Goal: Task Accomplishment & Management: Use online tool/utility

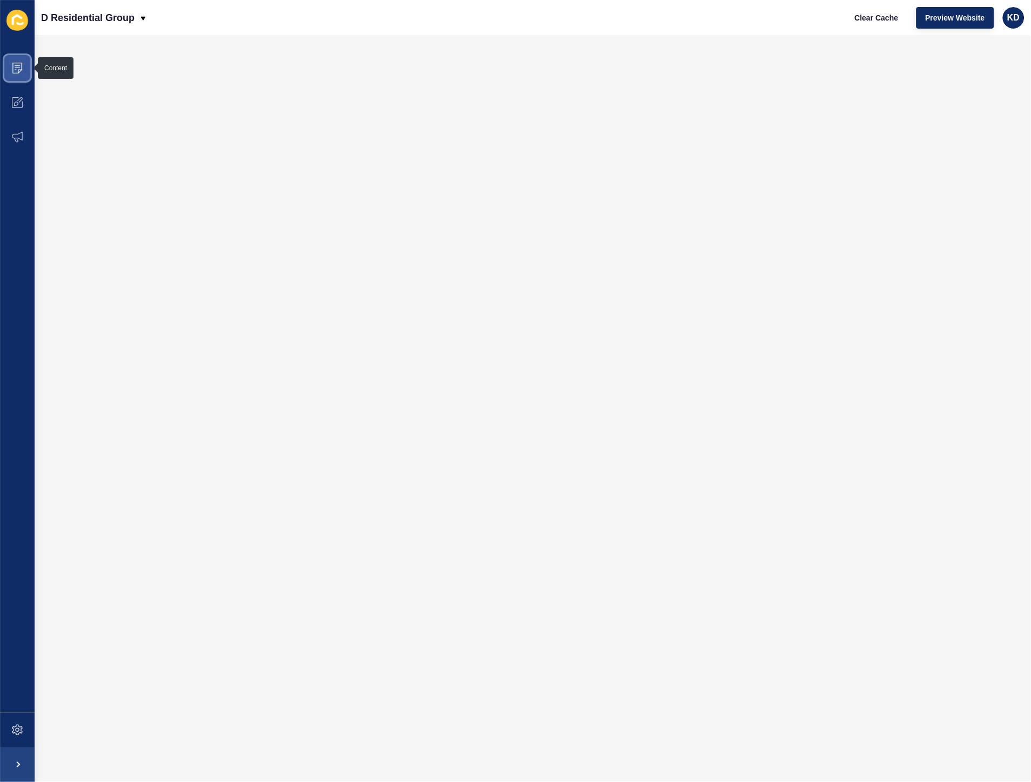
click at [21, 78] on span at bounding box center [17, 68] width 35 height 35
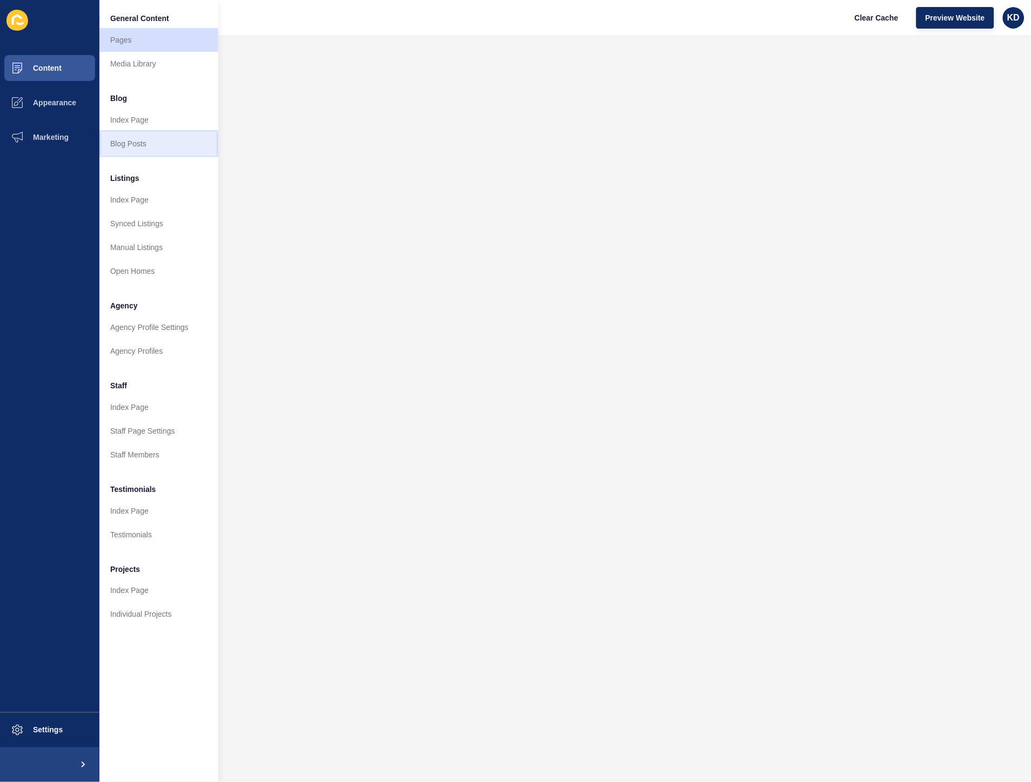
click at [144, 138] on link "Blog Posts" at bounding box center [158, 144] width 119 height 24
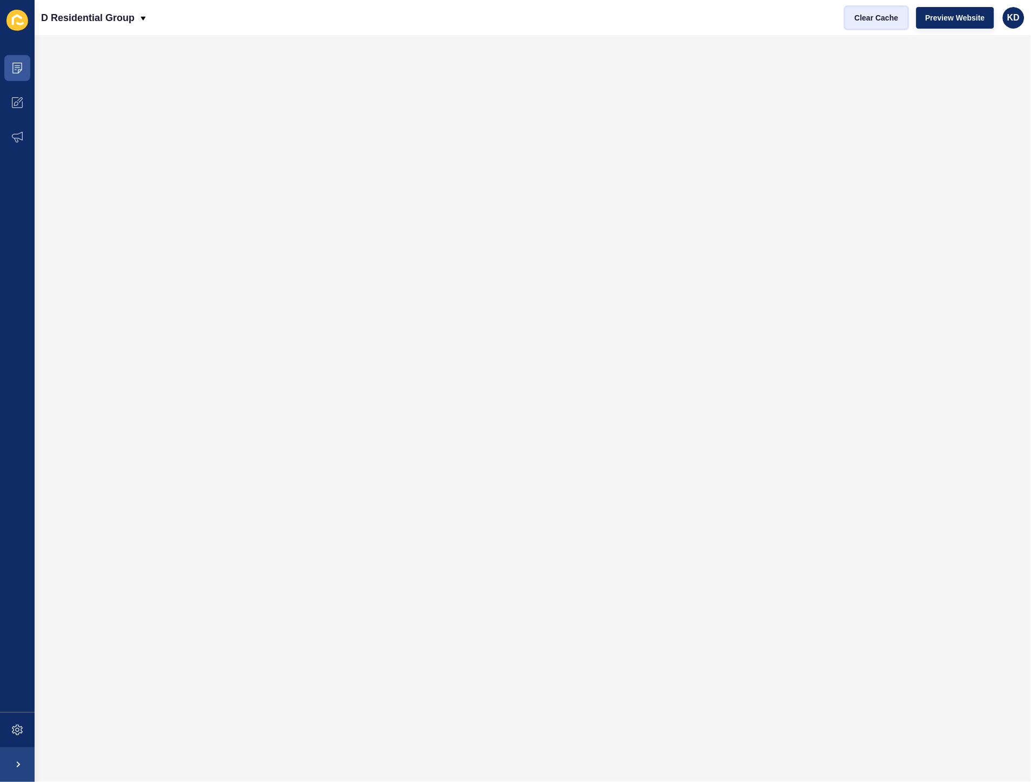
click at [870, 14] on span "Clear Cache" at bounding box center [877, 17] width 44 height 11
click at [873, 17] on span "Clear Cache" at bounding box center [877, 17] width 44 height 11
click at [13, 73] on icon at bounding box center [17, 68] width 10 height 11
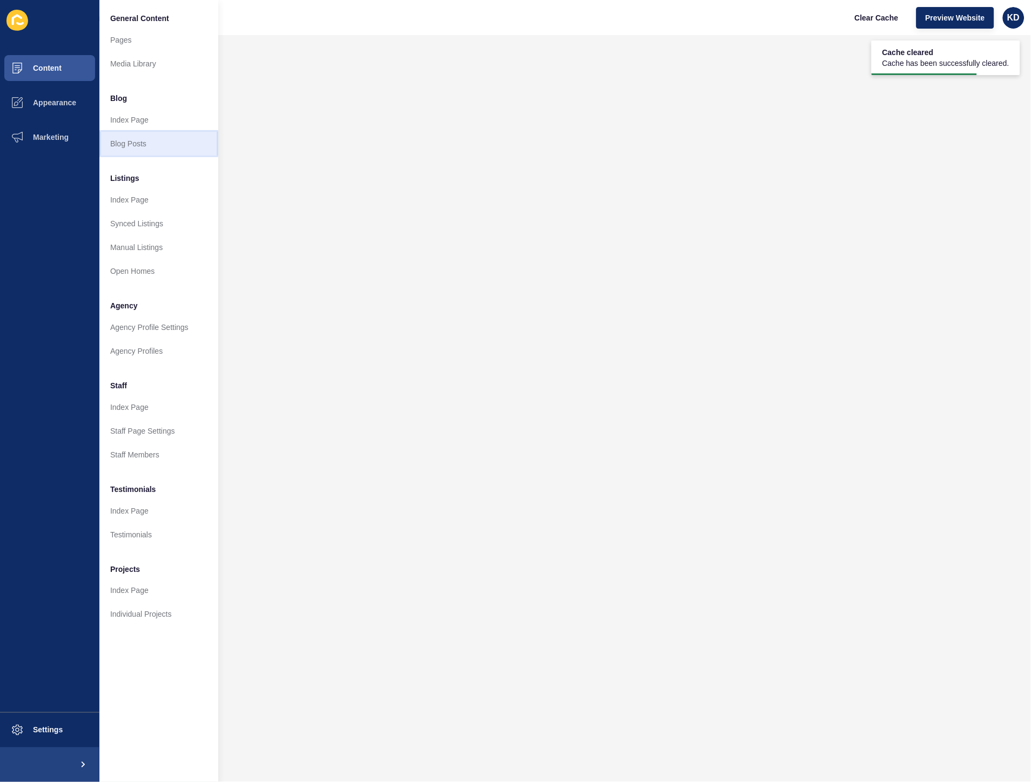
click at [147, 138] on link "Blog Posts" at bounding box center [158, 144] width 119 height 24
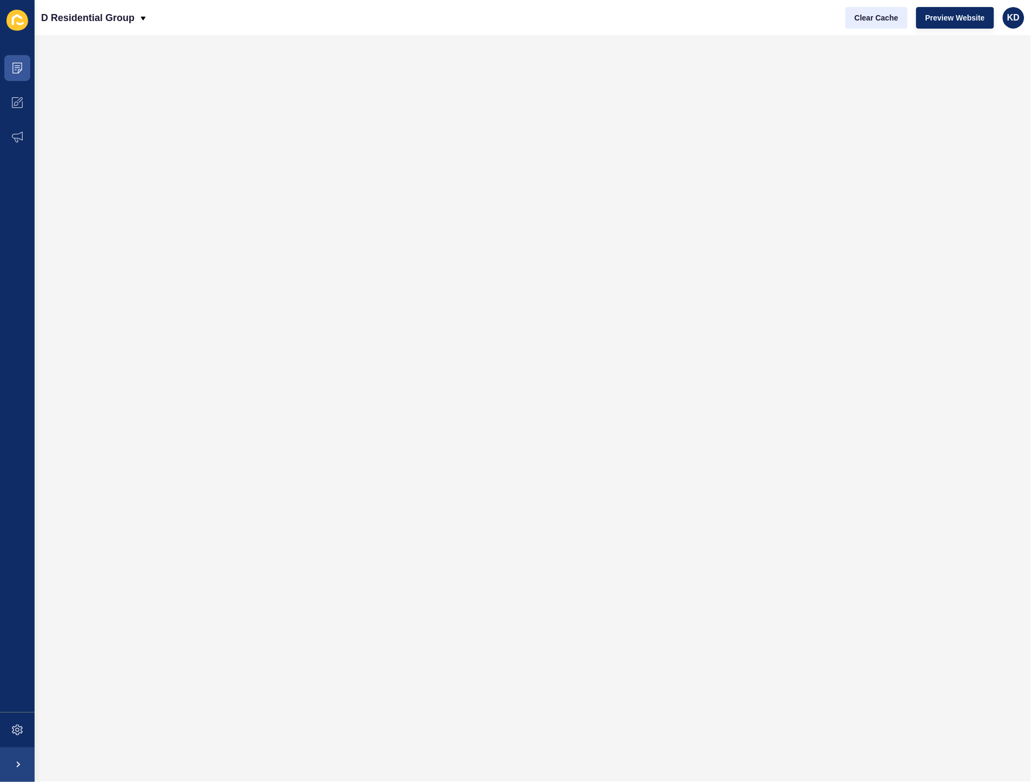
click at [889, 7] on div "D Residential Group Clear Cache Preview Website KD" at bounding box center [533, 17] width 996 height 35
click at [887, 11] on button "Clear Cache" at bounding box center [877, 18] width 62 height 22
drag, startPoint x: 870, startPoint y: 8, endPoint x: 780, endPoint y: 19, distance: 91.5
click at [870, 8] on button "Clear Cache" at bounding box center [877, 18] width 62 height 22
